Goal: Task Accomplishment & Management: Use online tool/utility

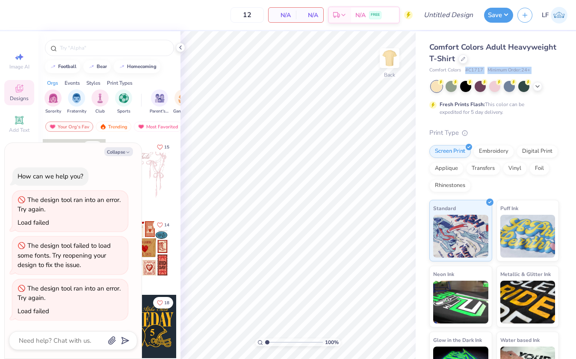
drag, startPoint x: 465, startPoint y: 69, endPoint x: 483, endPoint y: 74, distance: 19.0
click at [483, 74] on div "Comfort Colors Adult Heavyweight T-Shirt Comfort Colors # C1717 Minimum Order: …" at bounding box center [494, 216] width 130 height 351
copy div "# C1717 Minimum Order: 24 +"
click at [463, 59] on icon at bounding box center [463, 58] width 4 height 4
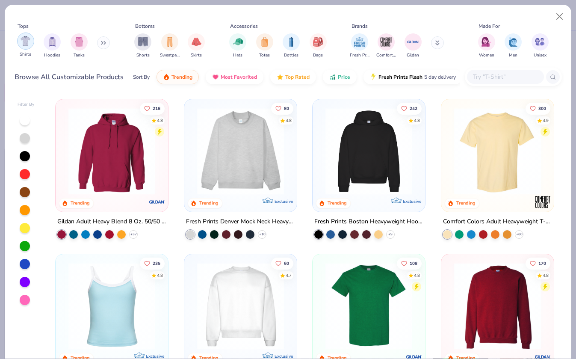
click at [23, 43] on img "filter for Shirts" at bounding box center [26, 41] width 10 height 10
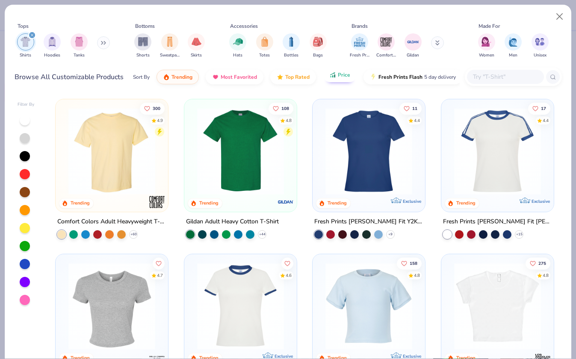
click at [337, 81] on button "Price" at bounding box center [340, 75] width 34 height 15
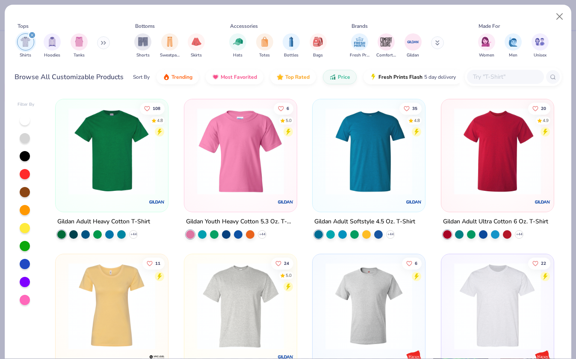
click at [75, 178] on img at bounding box center [111, 151] width 95 height 87
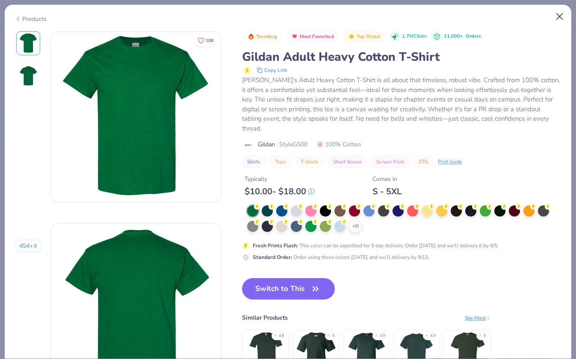
click at [556, 14] on button "Close" at bounding box center [560, 17] width 16 height 16
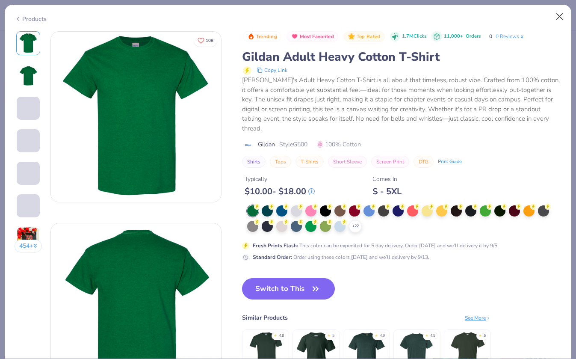
click at [560, 18] on button "Close" at bounding box center [560, 17] width 16 height 16
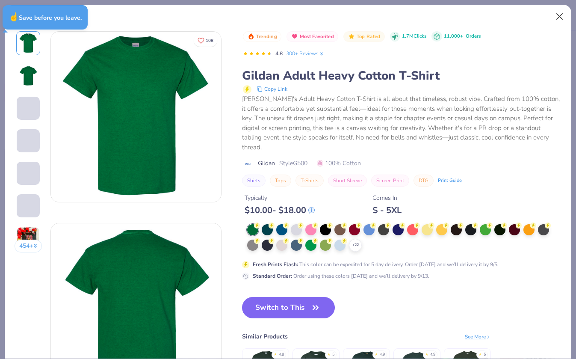
type textarea "x"
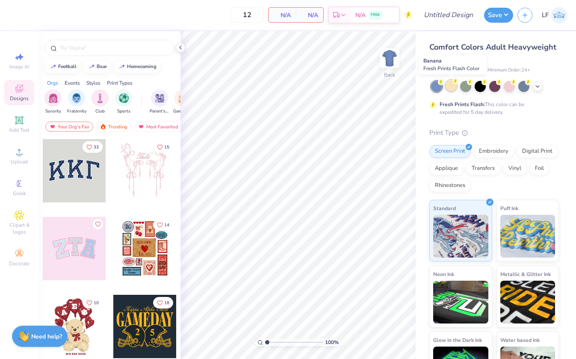
click at [455, 85] on div at bounding box center [451, 85] width 11 height 11
click at [177, 45] on icon at bounding box center [180, 47] width 7 height 7
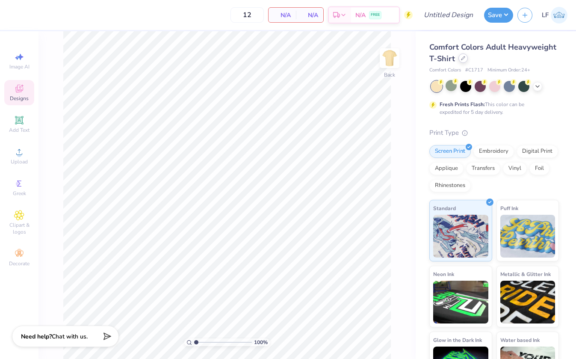
click at [464, 62] on div at bounding box center [462, 57] width 9 height 9
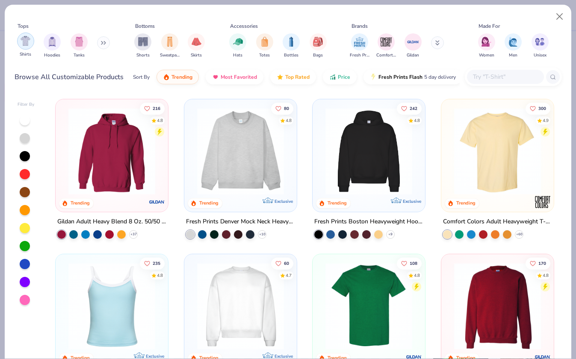
click at [29, 43] on img "filter for Shirts" at bounding box center [26, 41] width 10 height 10
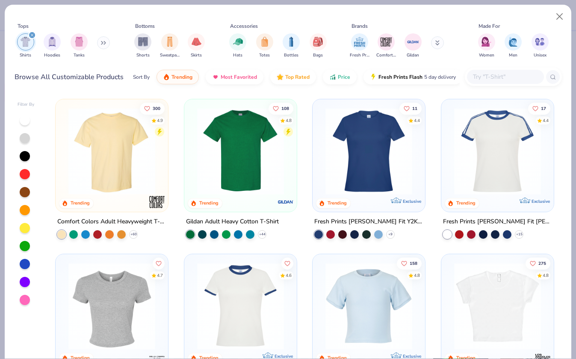
click at [229, 165] on img at bounding box center [240, 151] width 95 height 87
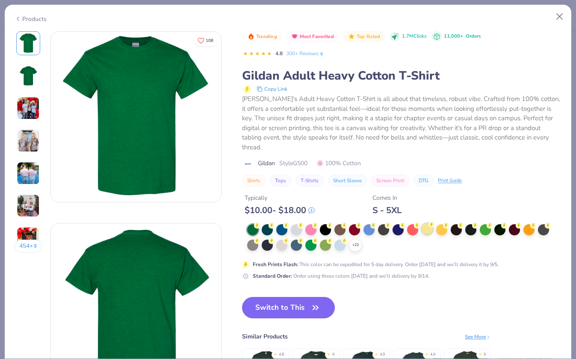
click at [426, 223] on div at bounding box center [427, 228] width 11 height 11
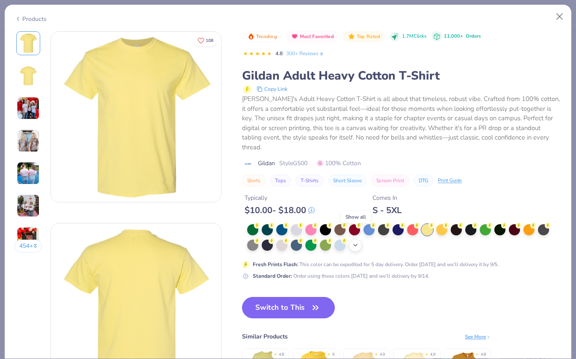
click at [357, 242] on icon at bounding box center [355, 245] width 7 height 7
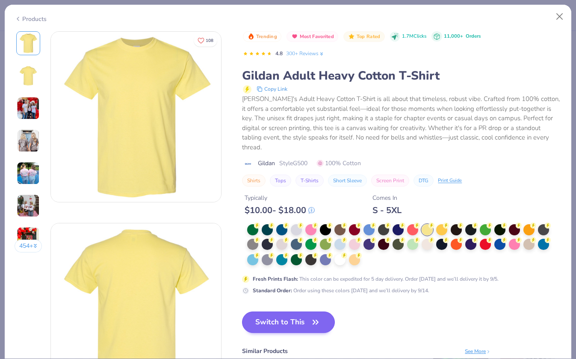
click at [315, 320] on icon "button" at bounding box center [315, 322] width 5 height 4
click at [296, 311] on button "Switch to This" at bounding box center [288, 321] width 93 height 21
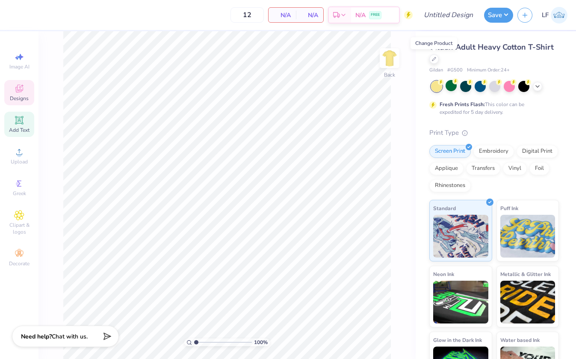
click at [25, 124] on div "Add Text" at bounding box center [19, 124] width 30 height 25
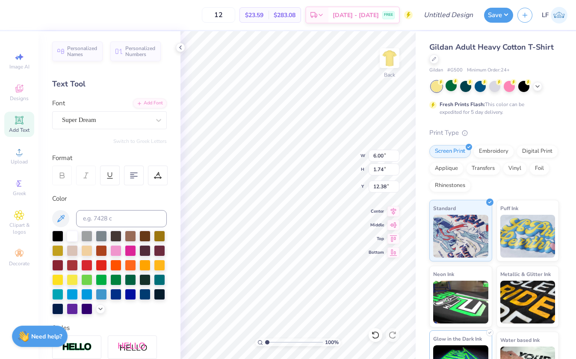
type textarea "T"
type textarea "PRC"
type input "3.00"
click at [103, 295] on div at bounding box center [101, 293] width 11 height 11
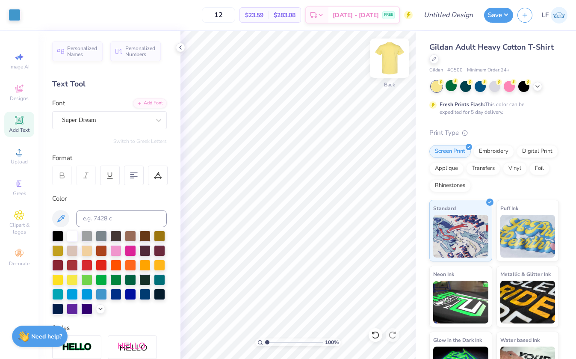
click at [390, 62] on img at bounding box center [389, 58] width 34 height 34
click at [89, 120] on span "Super Dream" at bounding box center [79, 120] width 34 height 10
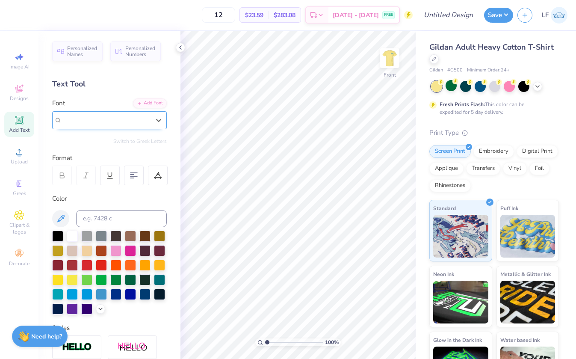
click at [89, 120] on span "Super Dream" at bounding box center [79, 120] width 34 height 10
click at [387, 45] on img at bounding box center [389, 58] width 34 height 34
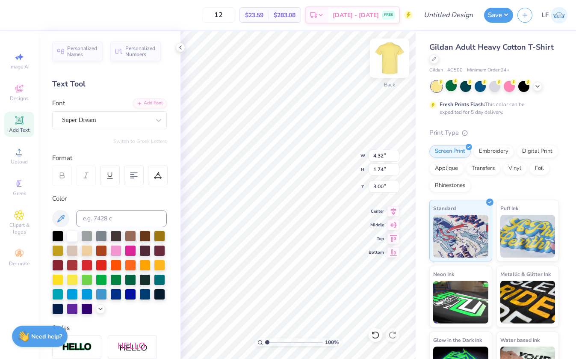
click at [394, 60] on img at bounding box center [389, 58] width 34 height 34
type input "5.01"
type textarea "PEPPERDINE RUNNING CLUB"
click at [131, 177] on icon at bounding box center [134, 175] width 8 height 8
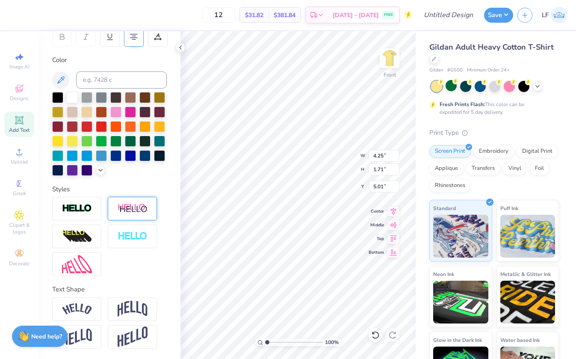
scroll to position [139, 0]
click at [145, 236] on img at bounding box center [133, 236] width 30 height 10
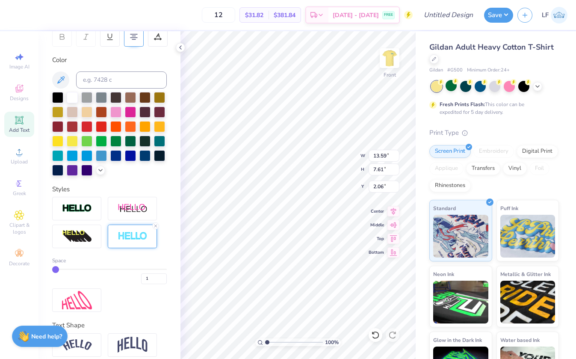
type input "7.64"
type input "11.74"
type input "6.57"
type input "8.68"
type input "3.00"
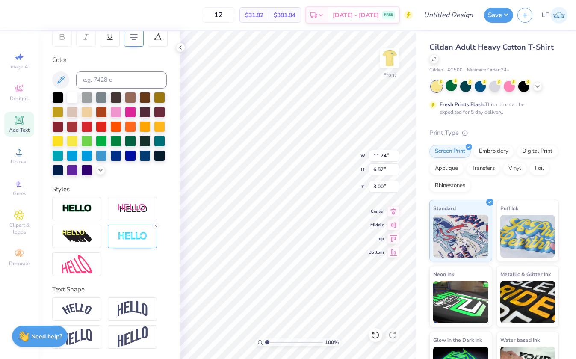
type input "10.96"
type textarea "m"
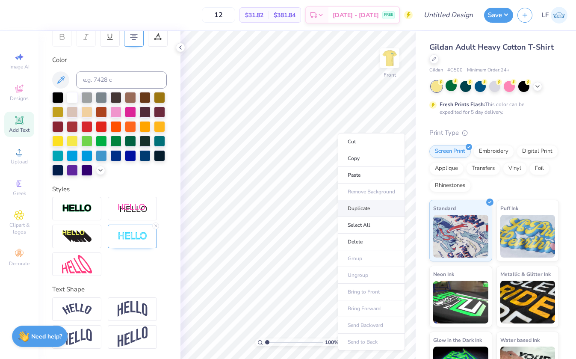
click at [363, 208] on li "Duplicate" at bounding box center [371, 208] width 67 height 17
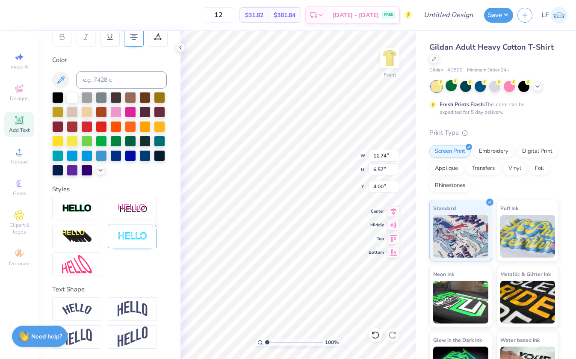
type input "13.35"
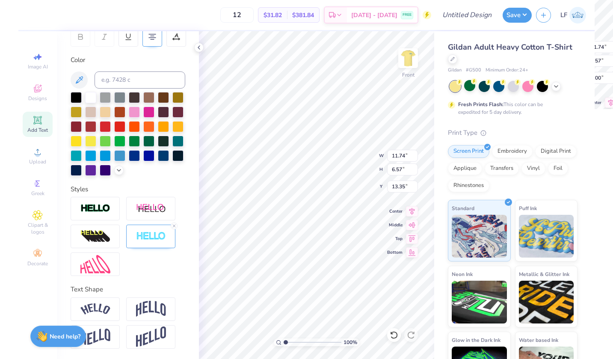
scroll to position [0, 2]
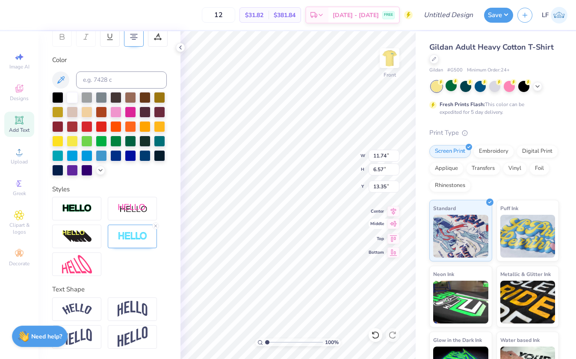
type textarea "MALIBU, CA"
click at [154, 225] on icon at bounding box center [155, 225] width 5 height 5
type input "13.91"
type input "9.13"
type input "1.44"
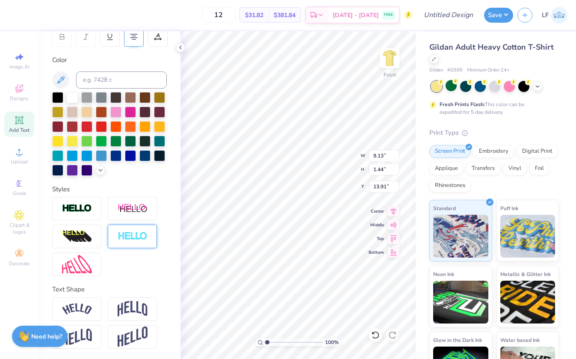
type input "14.23"
type input "14.25"
type input "11.74"
type input "6.57"
type input "4.55"
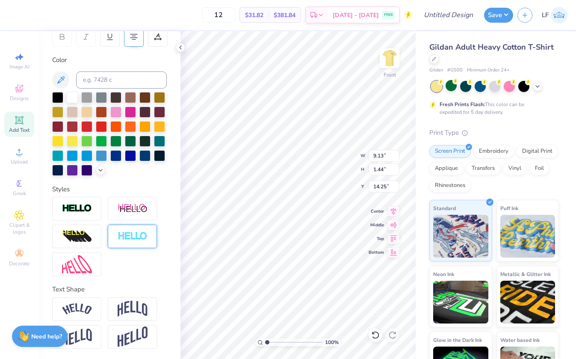
type input "13.53"
click at [180, 47] on polyline at bounding box center [181, 47] width 2 height 3
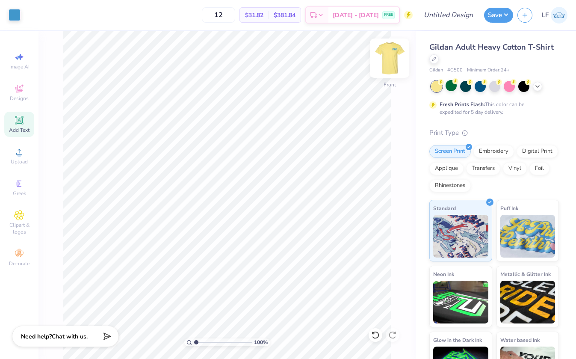
click at [393, 53] on img at bounding box center [389, 58] width 34 height 34
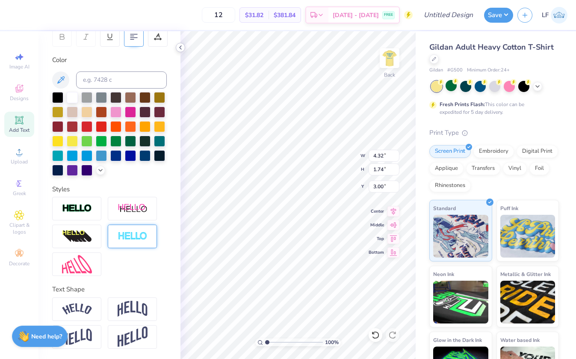
click at [180, 48] on icon at bounding box center [180, 47] width 7 height 7
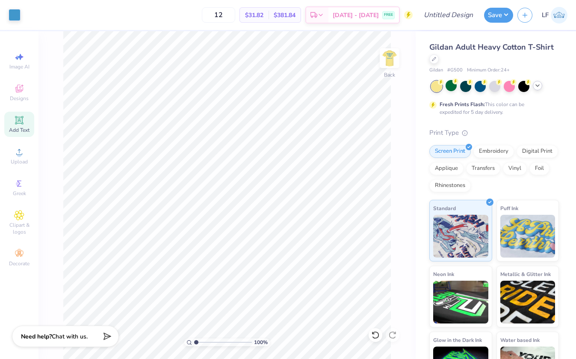
click at [537, 85] on polyline at bounding box center [537, 86] width 3 height 2
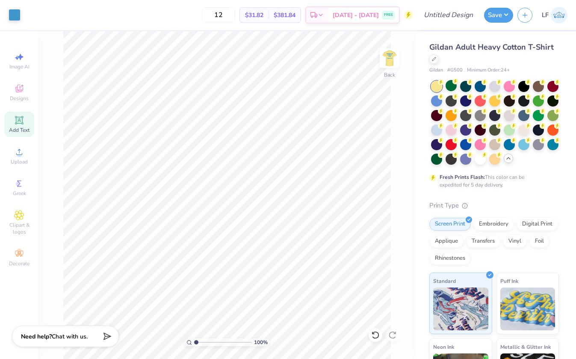
click at [548, 57] on div "Gildan Adult Heavy Cotton T-Shirt" at bounding box center [494, 52] width 130 height 23
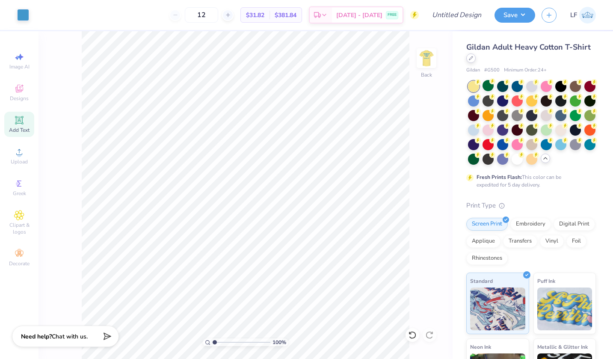
click at [473, 58] on div at bounding box center [470, 57] width 9 height 9
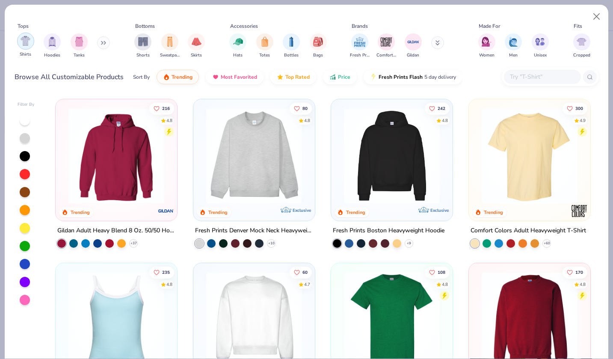
click at [23, 42] on img "filter for Shirts" at bounding box center [26, 41] width 10 height 10
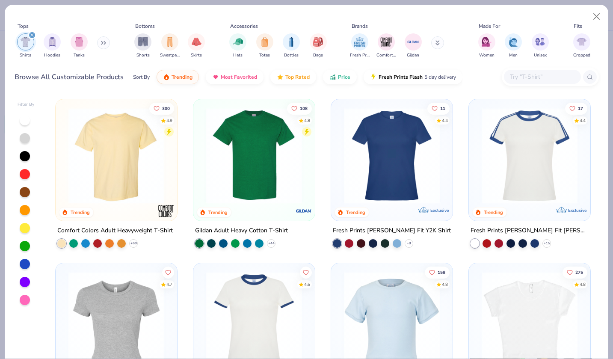
click at [111, 211] on div at bounding box center [116, 157] width 113 height 109
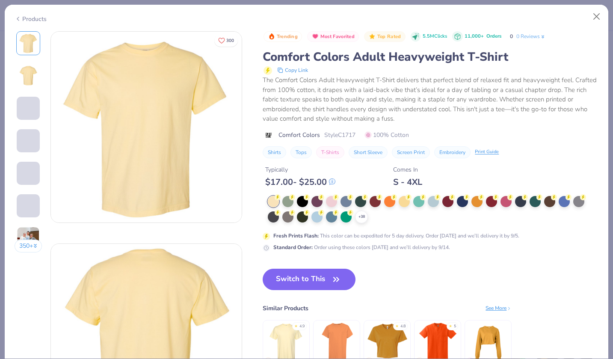
click at [316, 277] on button "Switch to This" at bounding box center [309, 279] width 93 height 21
drag, startPoint x: 114, startPoint y: 208, endPoint x: 325, endPoint y: 276, distance: 221.8
click at [325, 276] on button "Switch to This" at bounding box center [309, 279] width 93 height 21
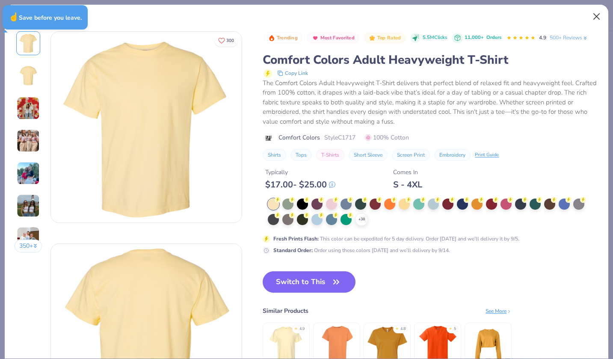
drag, startPoint x: 325, startPoint y: 276, endPoint x: 594, endPoint y: 18, distance: 373.2
click at [576, 18] on button "Close" at bounding box center [596, 17] width 16 height 16
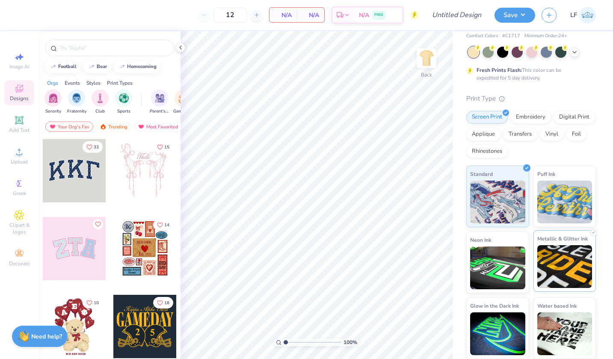
scroll to position [34, 0]
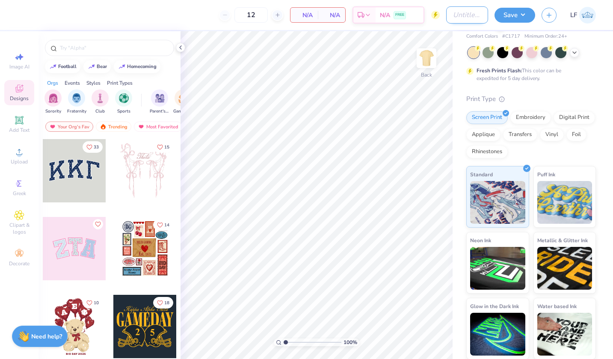
click at [458, 23] on input "Design Title" at bounding box center [467, 14] width 42 height 17
type input "p"
type input "run club fall25"
click at [18, 124] on icon at bounding box center [19, 120] width 8 height 8
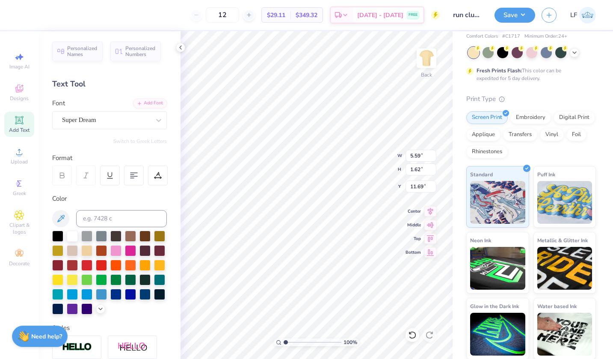
type textarea "c"
type textarea "PRC"
type input "3.00"
click at [103, 292] on div at bounding box center [101, 293] width 11 height 11
click at [429, 60] on img at bounding box center [426, 58] width 34 height 34
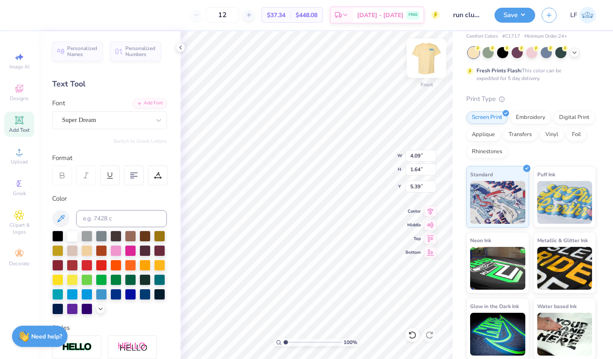
type input "5.15"
type textarea "PEPPERDINE RUN CLU"
click at [133, 177] on icon at bounding box center [134, 175] width 8 height 8
type input "3.00"
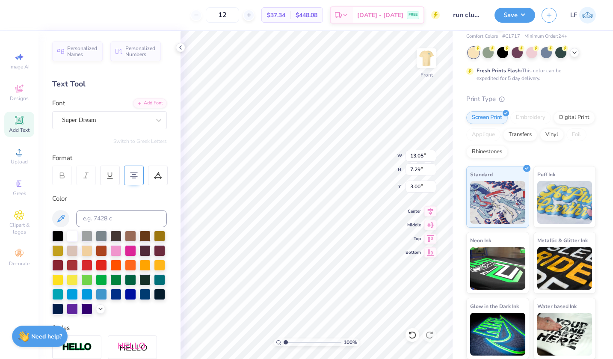
type textarea "PEPPERDINE RUNNING CLUB"
type input "11.94"
type input "6.67"
type input "4.09"
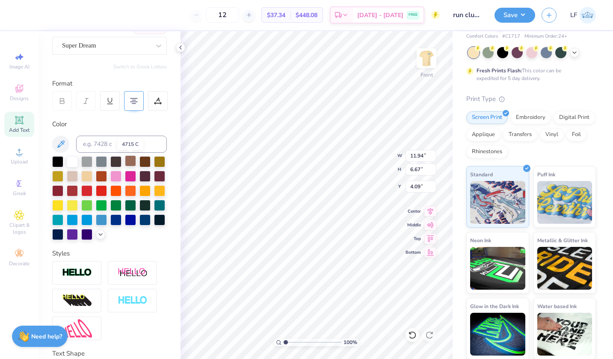
scroll to position [76, 0]
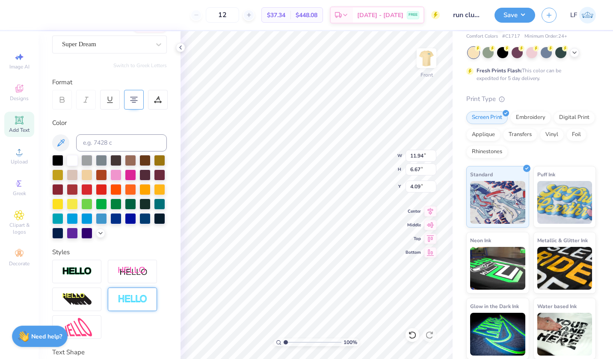
click at [139, 304] on img at bounding box center [133, 299] width 30 height 10
type input "11.97"
type input "6.70"
type input "4.08"
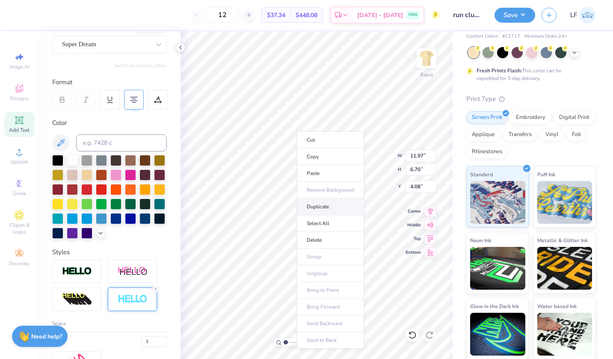
click at [328, 208] on li "Duplicate" at bounding box center [330, 206] width 67 height 17
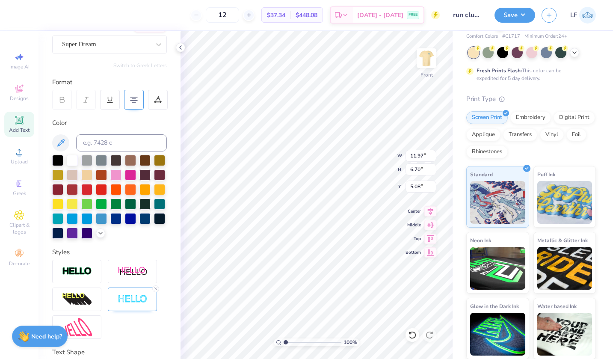
type input "12.10"
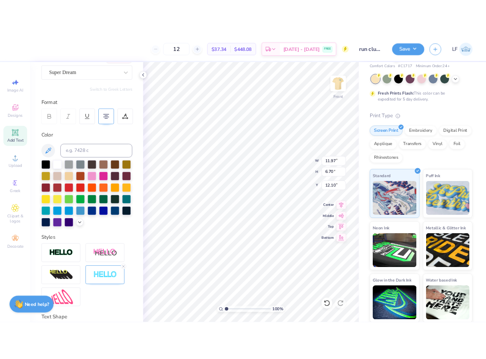
scroll to position [0, 2]
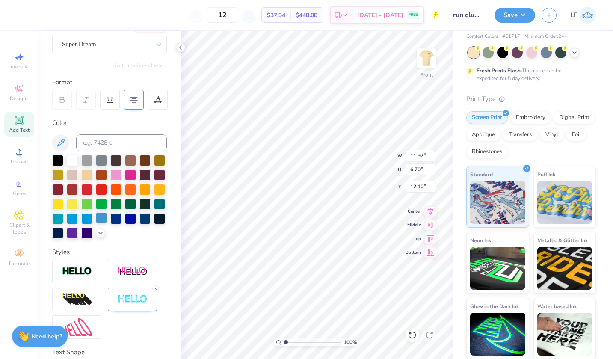
type textarea "MALIBU, CA"
click at [103, 219] on div at bounding box center [101, 217] width 11 height 11
click at [155, 291] on icon at bounding box center [155, 288] width 5 height 5
type input "9.85"
type input "1.56"
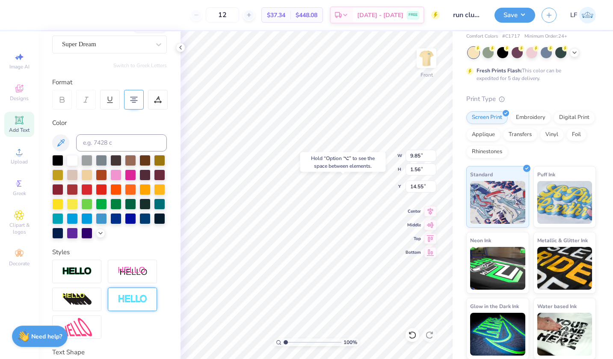
type input "12.62"
click at [429, 66] on img at bounding box center [426, 58] width 34 height 34
click at [182, 47] on icon at bounding box center [180, 47] width 7 height 7
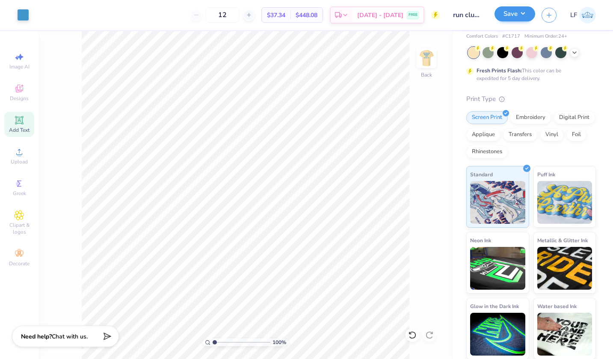
click at [523, 16] on button "Save" at bounding box center [514, 13] width 41 height 15
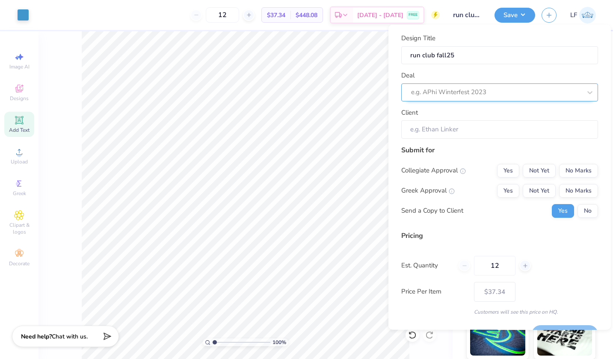
click at [497, 96] on div at bounding box center [496, 92] width 170 height 12
click at [524, 84] on div "e.g. APhi Winterfest 2023" at bounding box center [499, 92] width 197 height 18
click at [513, 39] on div "Design Title run club fall25" at bounding box center [499, 48] width 197 height 31
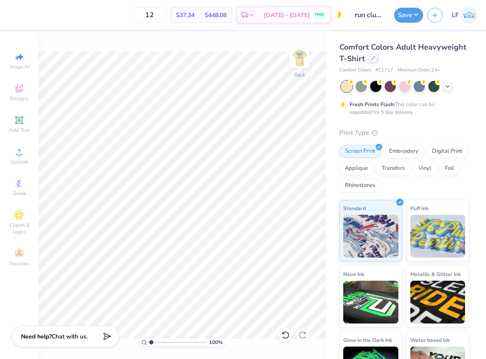
click at [372, 60] on icon at bounding box center [373, 57] width 3 height 3
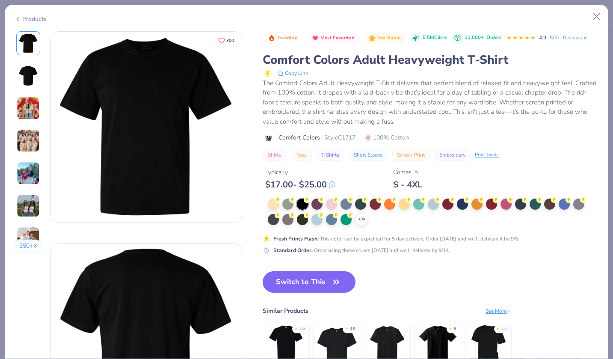
click at [598, 14] on button "Close" at bounding box center [596, 17] width 16 height 16
drag, startPoint x: 509, startPoint y: 4, endPoint x: 595, endPoint y: 17, distance: 86.8
click at [595, 17] on button "Close" at bounding box center [596, 17] width 16 height 16
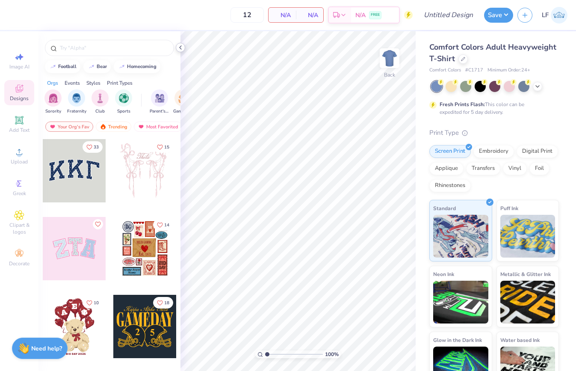
click at [180, 47] on polyline at bounding box center [181, 47] width 2 height 3
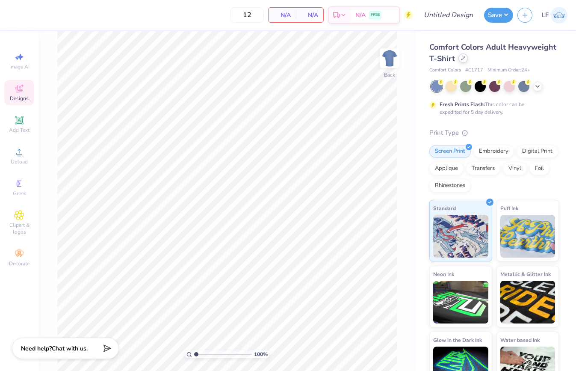
click at [461, 60] on div at bounding box center [462, 57] width 9 height 9
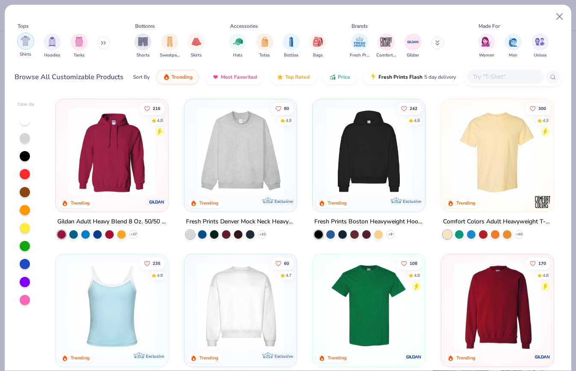
click at [25, 44] on img "filter for Shirts" at bounding box center [26, 41] width 10 height 10
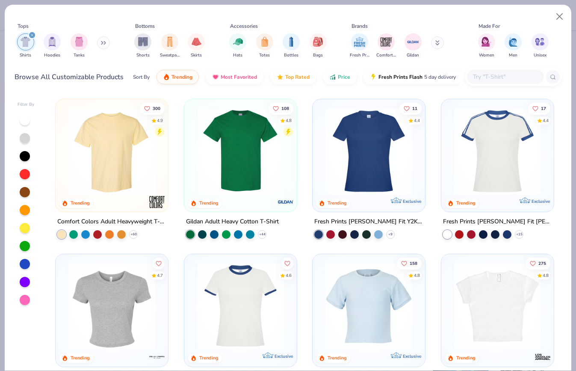
click at [256, 162] on img at bounding box center [240, 151] width 95 height 87
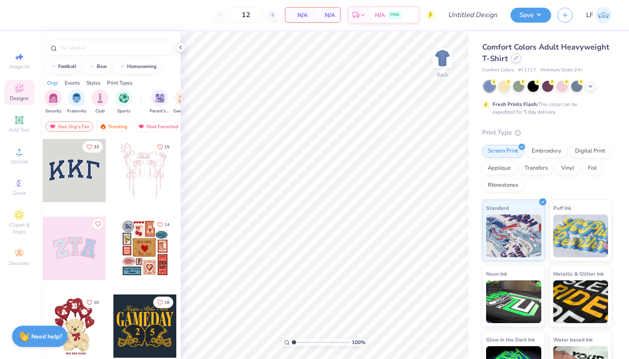
click at [516, 59] on icon at bounding box center [516, 58] width 4 height 4
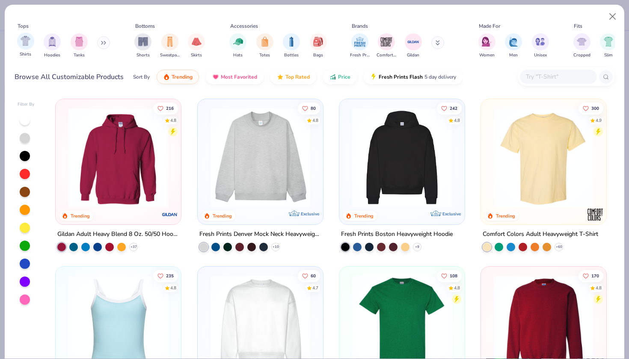
click at [27, 51] on div "Shirts" at bounding box center [25, 44] width 17 height 25
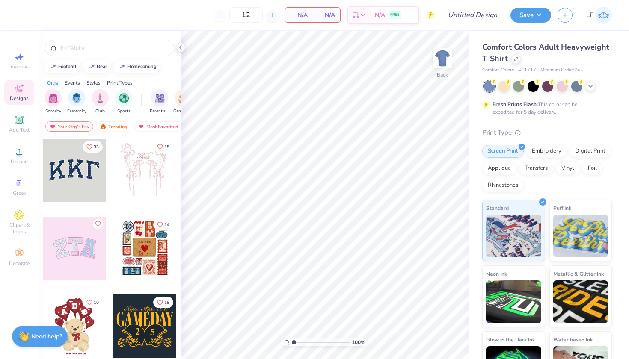
click at [605, 13] on img at bounding box center [603, 15] width 17 height 17
